Goal: Task Accomplishment & Management: Manage account settings

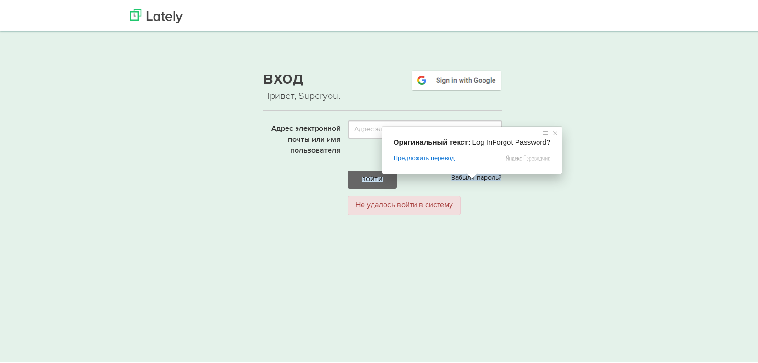
click at [470, 177] on span at bounding box center [472, 175] width 12 height 6
click at [485, 176] on ya-tr-span "Забыли пароль?" at bounding box center [476, 176] width 50 height 7
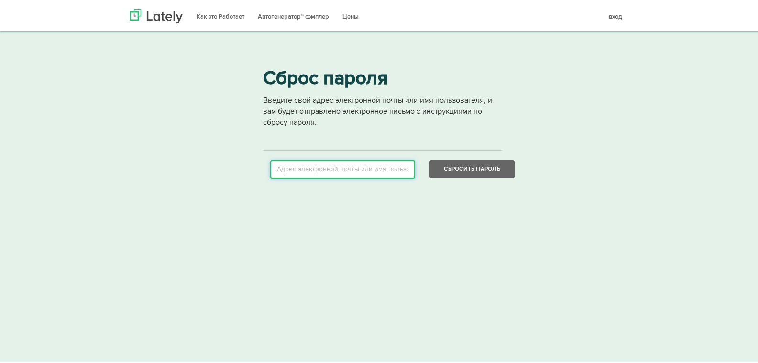
click at [321, 168] on input "email" at bounding box center [342, 168] width 145 height 18
type input "392797@gmail.com"
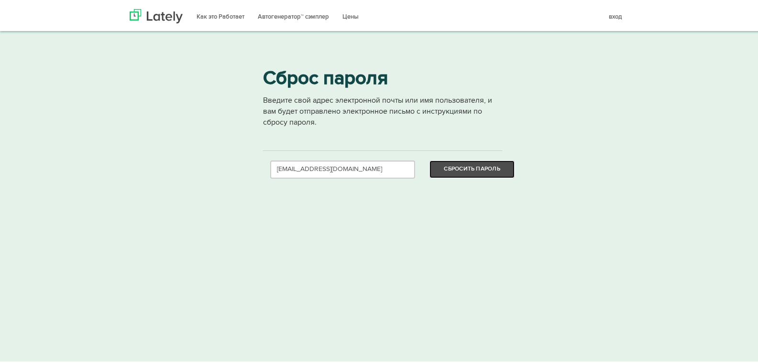
click at [503, 171] on button "Сбросить Пароль" at bounding box center [471, 168] width 85 height 18
